Goal: Check status: Check status

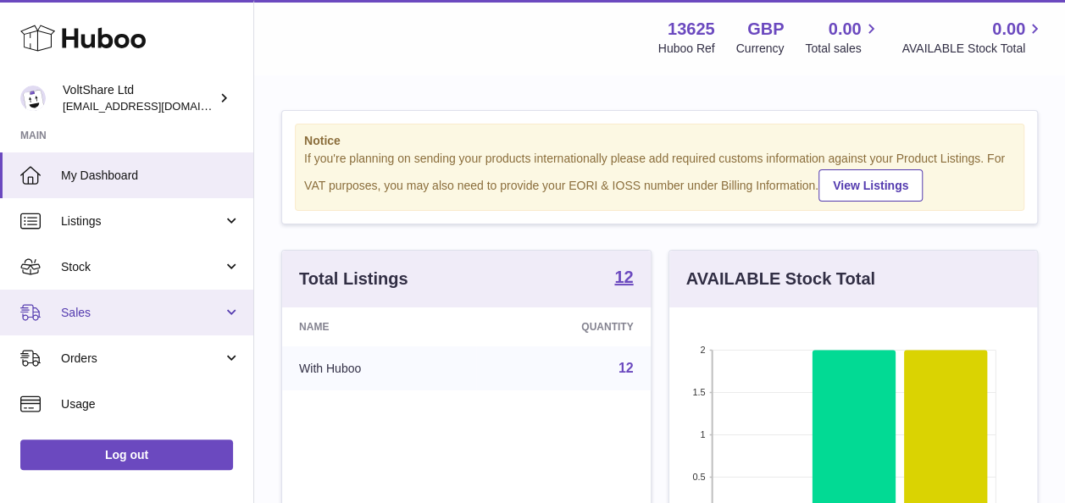
scroll to position [264, 368]
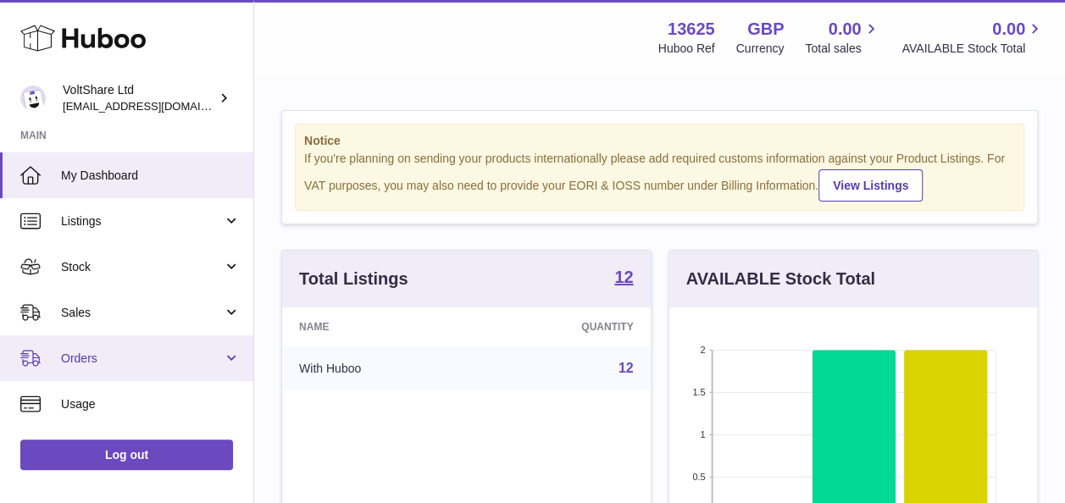
click at [92, 358] on span "Orders" at bounding box center [142, 359] width 162 height 16
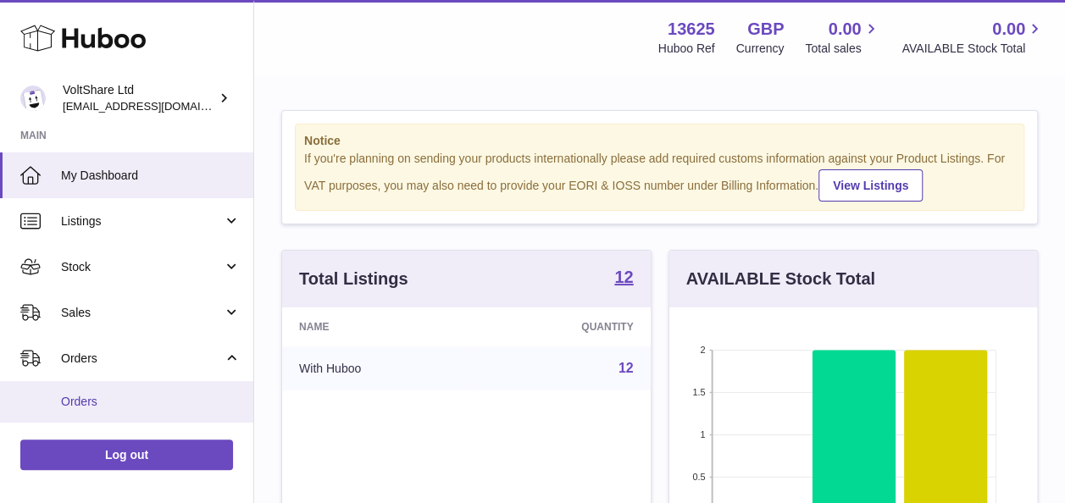
click at [101, 398] on span "Orders" at bounding box center [151, 402] width 180 height 16
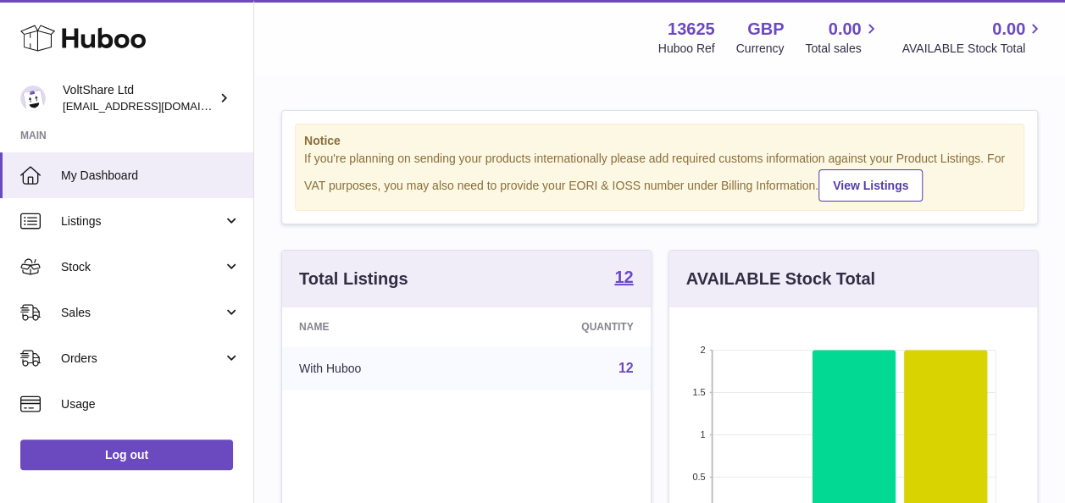
scroll to position [264, 368]
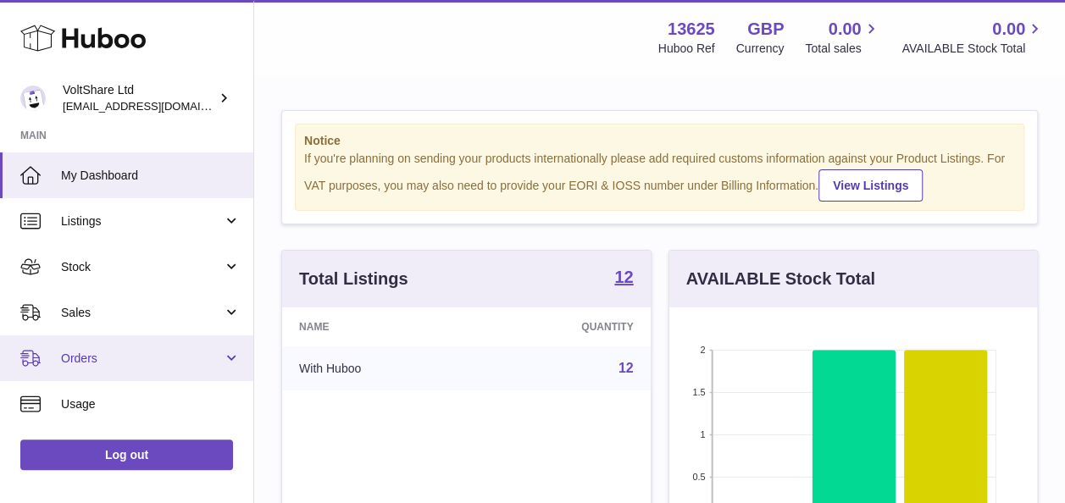
click at [152, 360] on span "Orders" at bounding box center [142, 359] width 162 height 16
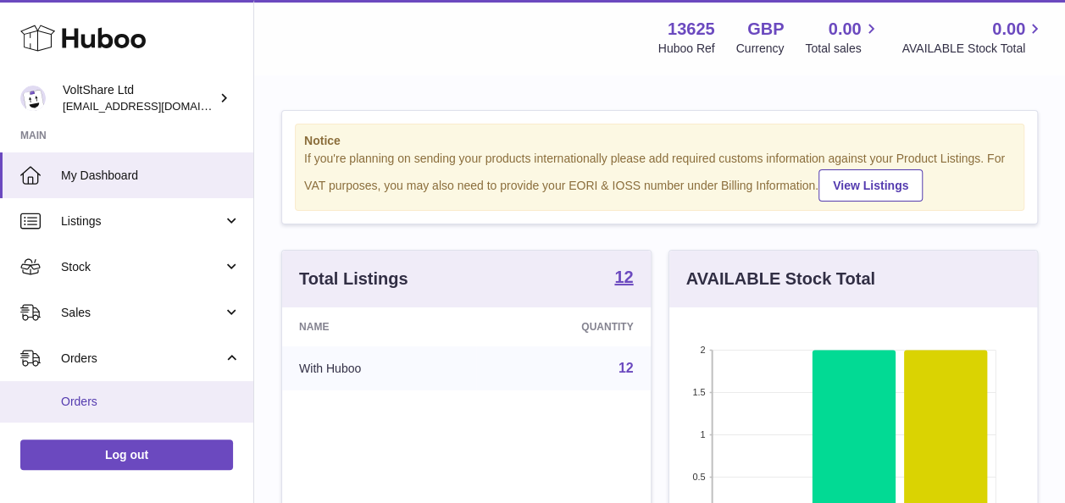
click at [95, 397] on span "Orders" at bounding box center [151, 402] width 180 height 16
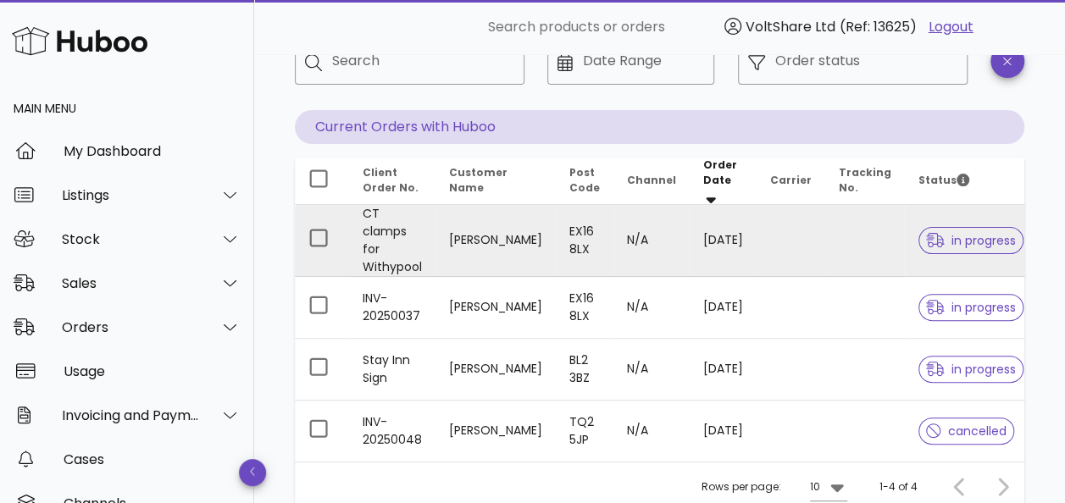
scroll to position [169, 0]
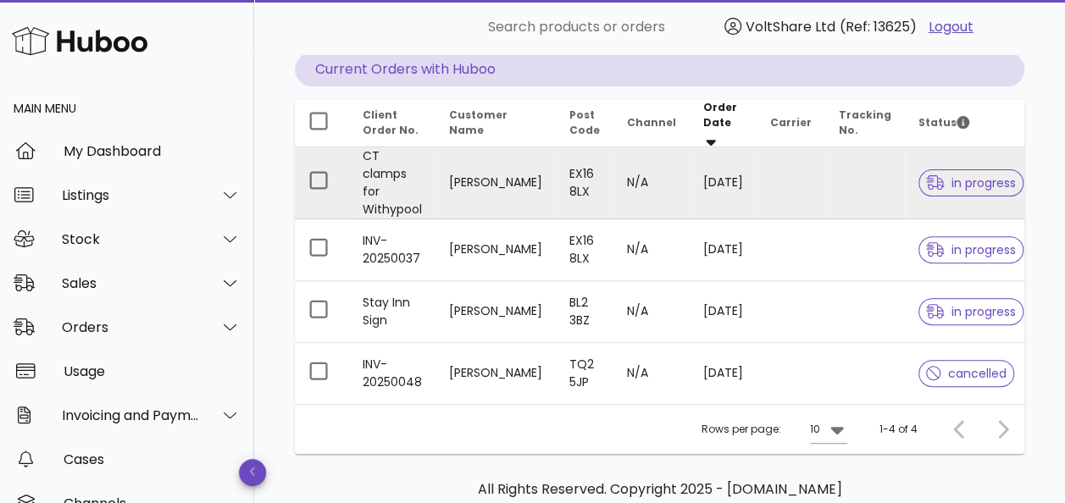
click at [716, 169] on td "[DATE]" at bounding box center [723, 183] width 67 height 72
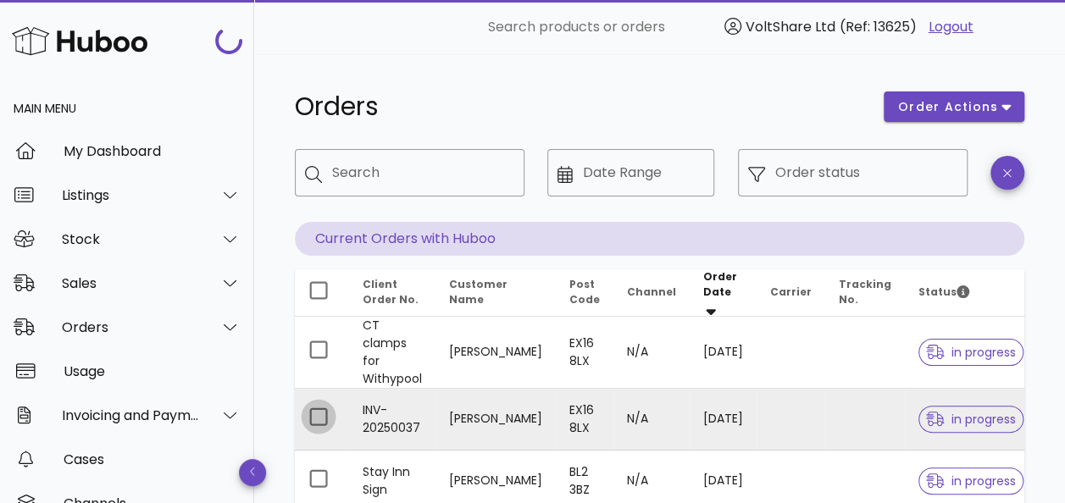
scroll to position [169, 0]
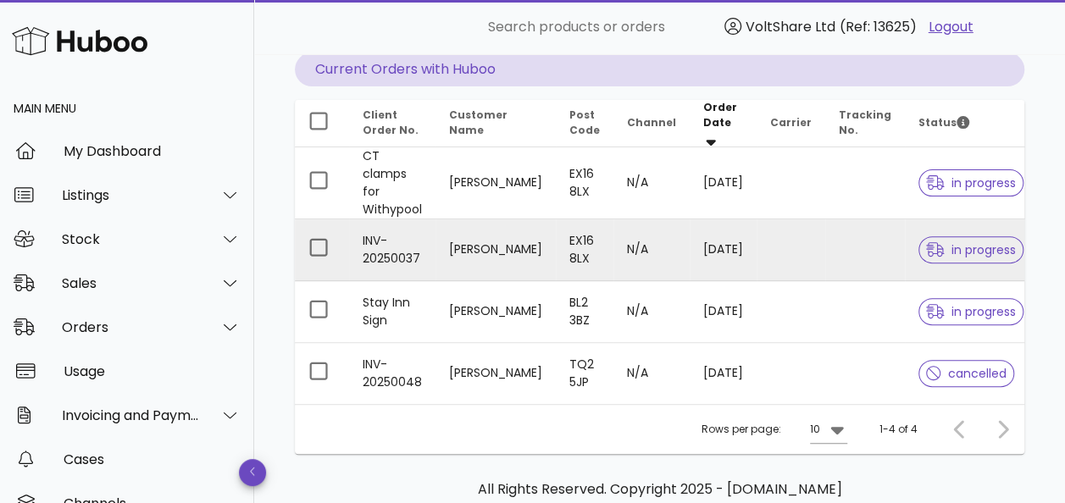
click at [527, 232] on td "[PERSON_NAME]" at bounding box center [496, 250] width 120 height 62
